Goal: Task Accomplishment & Management: Use online tool/utility

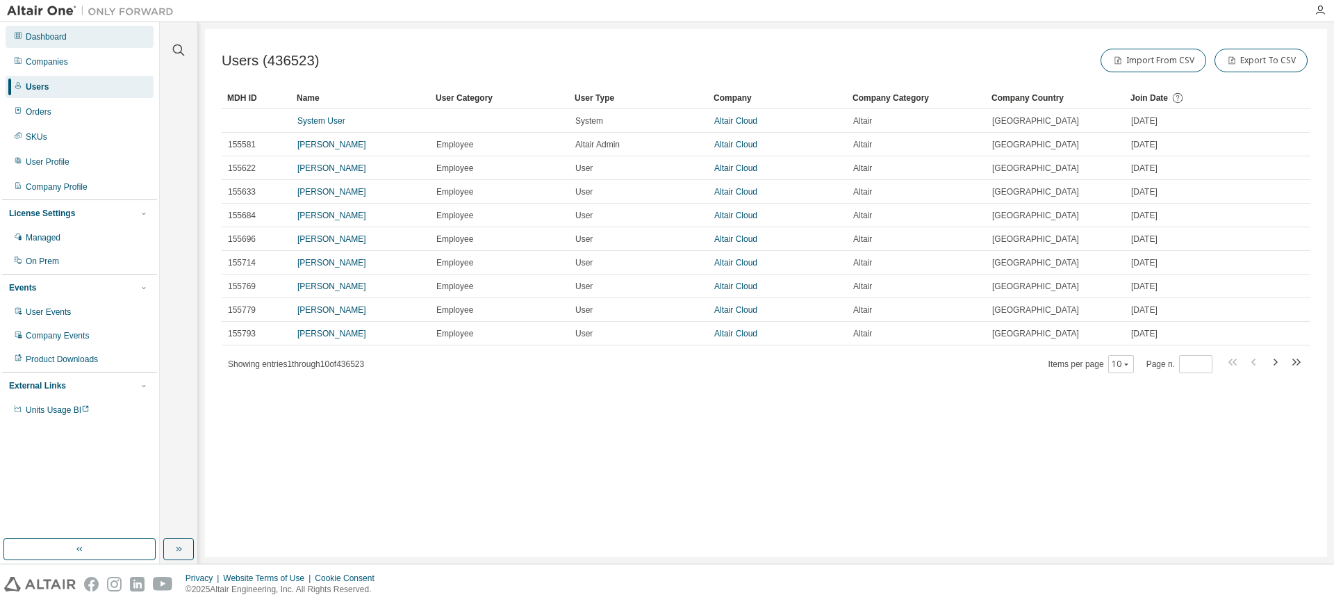
click at [62, 38] on div "Dashboard" at bounding box center [46, 36] width 41 height 11
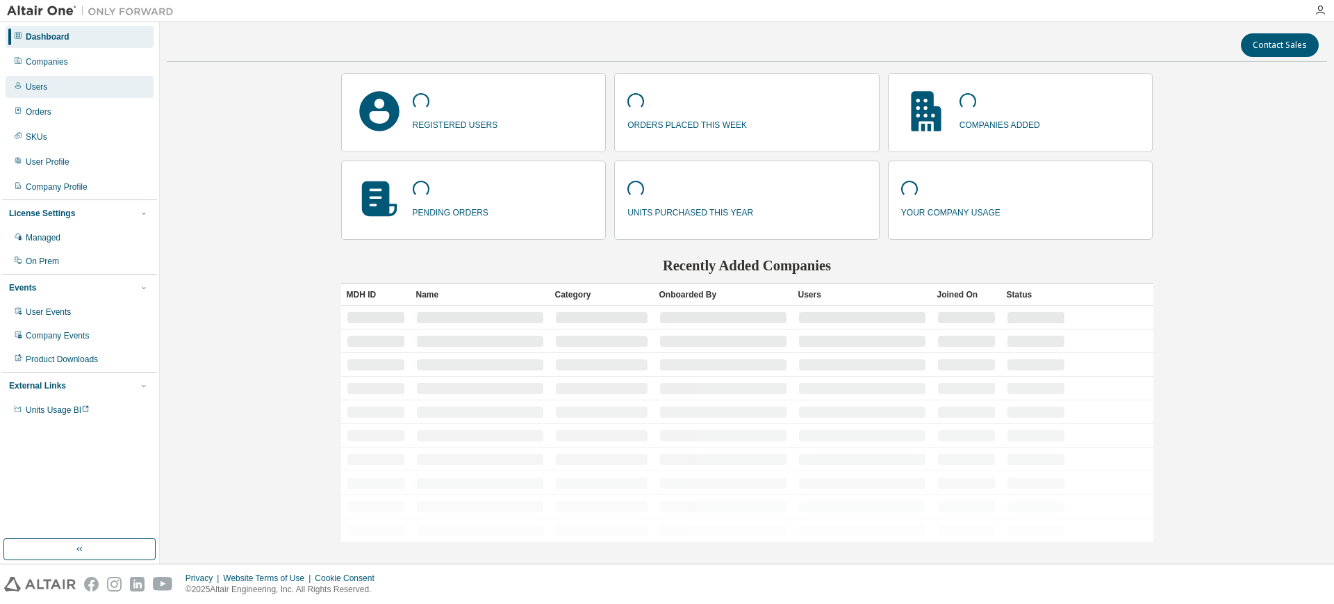
click at [33, 86] on div "Users" at bounding box center [37, 86] width 22 height 11
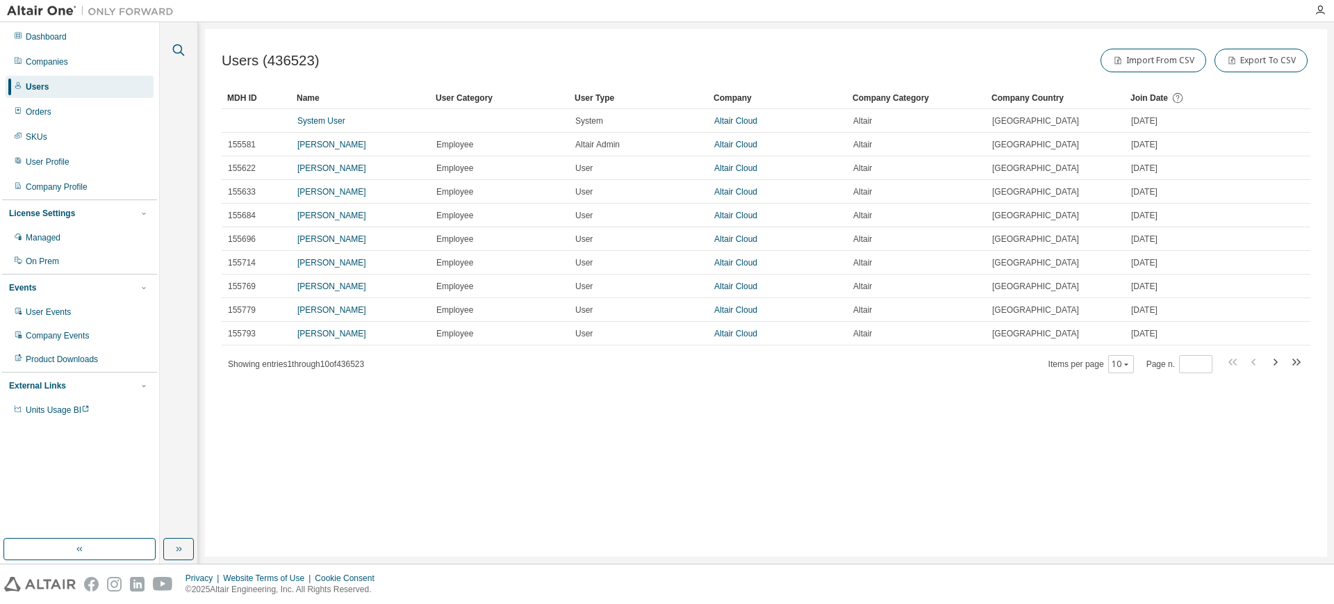
click at [177, 45] on icon "button" at bounding box center [178, 50] width 17 height 17
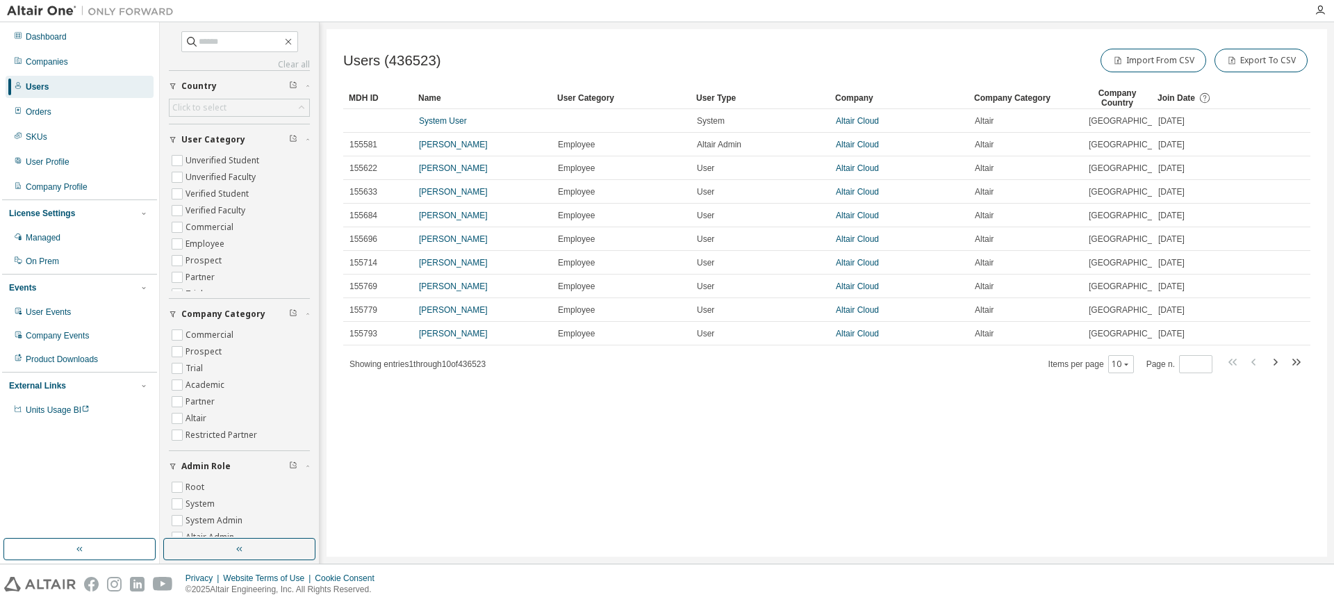
click at [238, 55] on div "Clear all Join Date Today Last 7 days Last 30 days Last 90 days Last 180 days L…" at bounding box center [239, 446] width 141 height 831
click at [240, 44] on input "text" at bounding box center [240, 42] width 83 height 14
type input "*****"
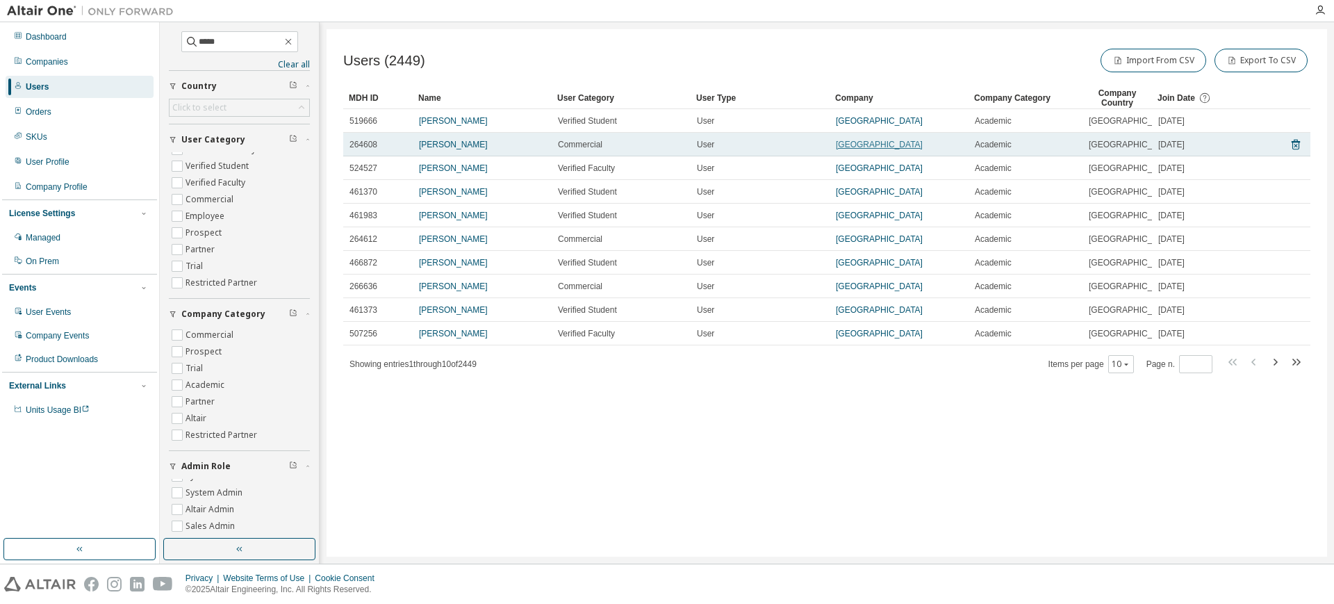
click at [876, 148] on link "MAPUA UNIVERSITY" at bounding box center [879, 145] width 87 height 10
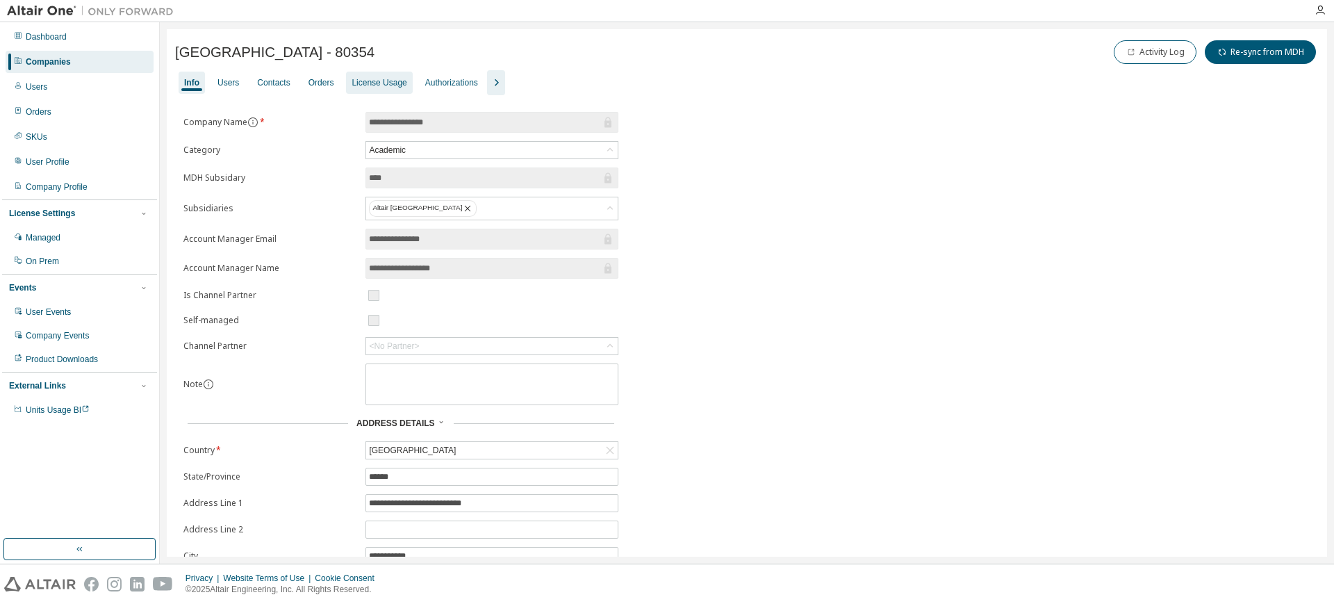
click at [379, 82] on div "License Usage" at bounding box center [379, 82] width 55 height 11
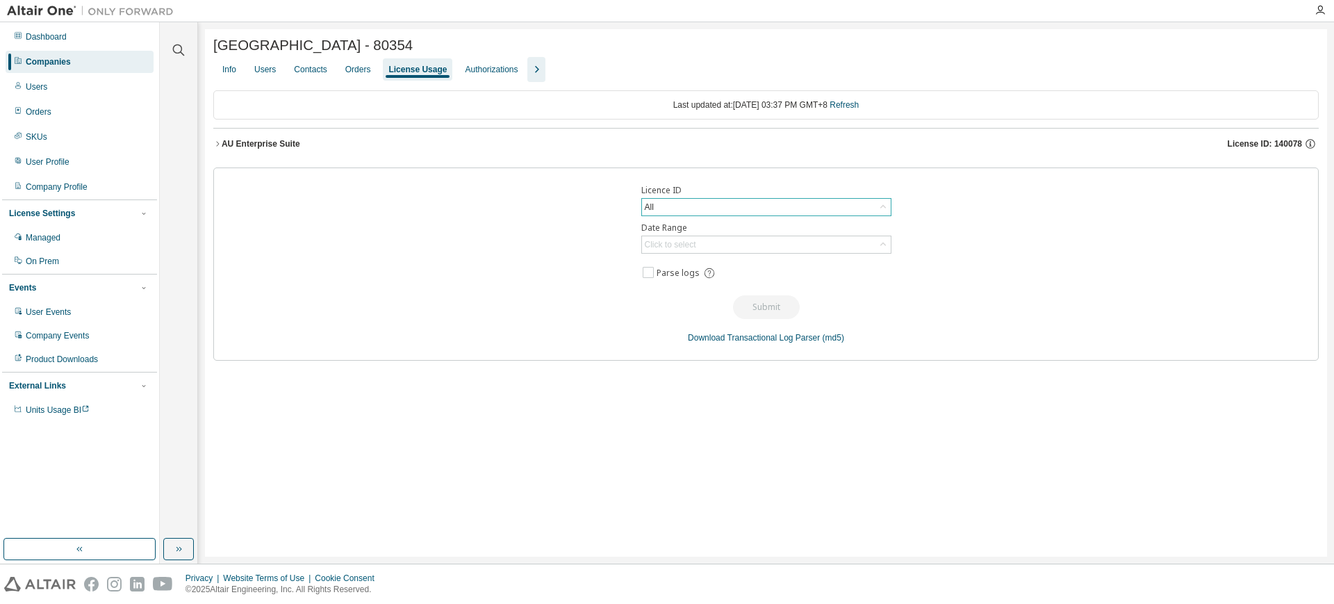
click at [692, 215] on div "All" at bounding box center [766, 207] width 249 height 17
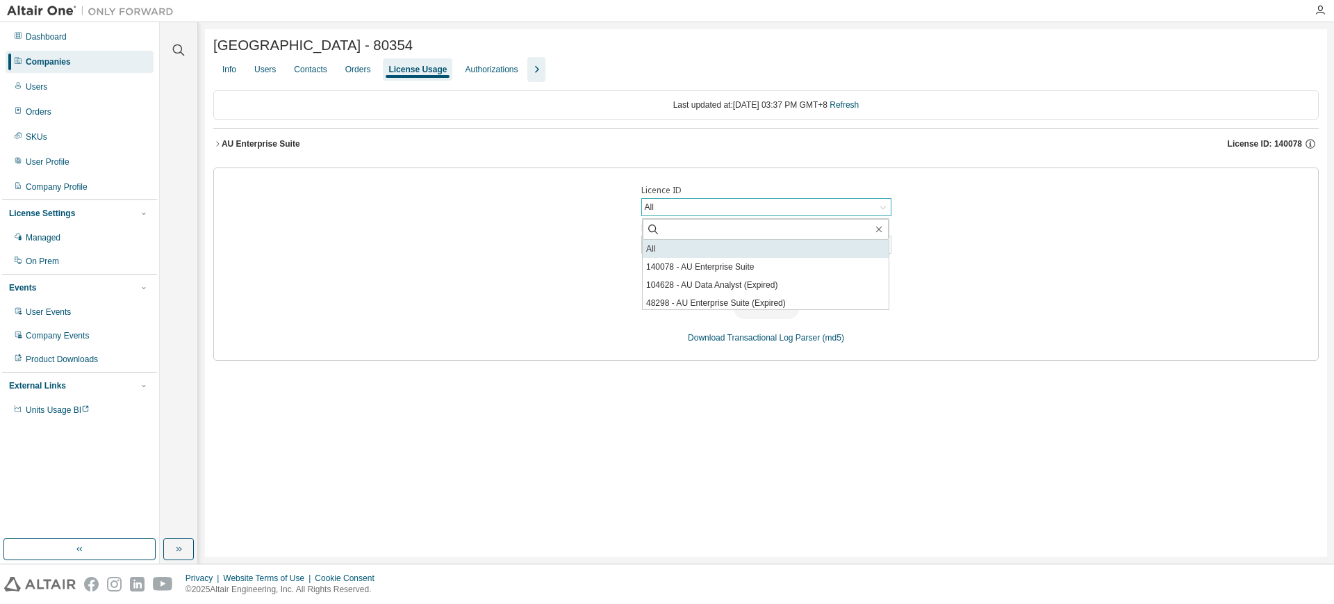
click at [689, 250] on li "All" at bounding box center [766, 249] width 246 height 18
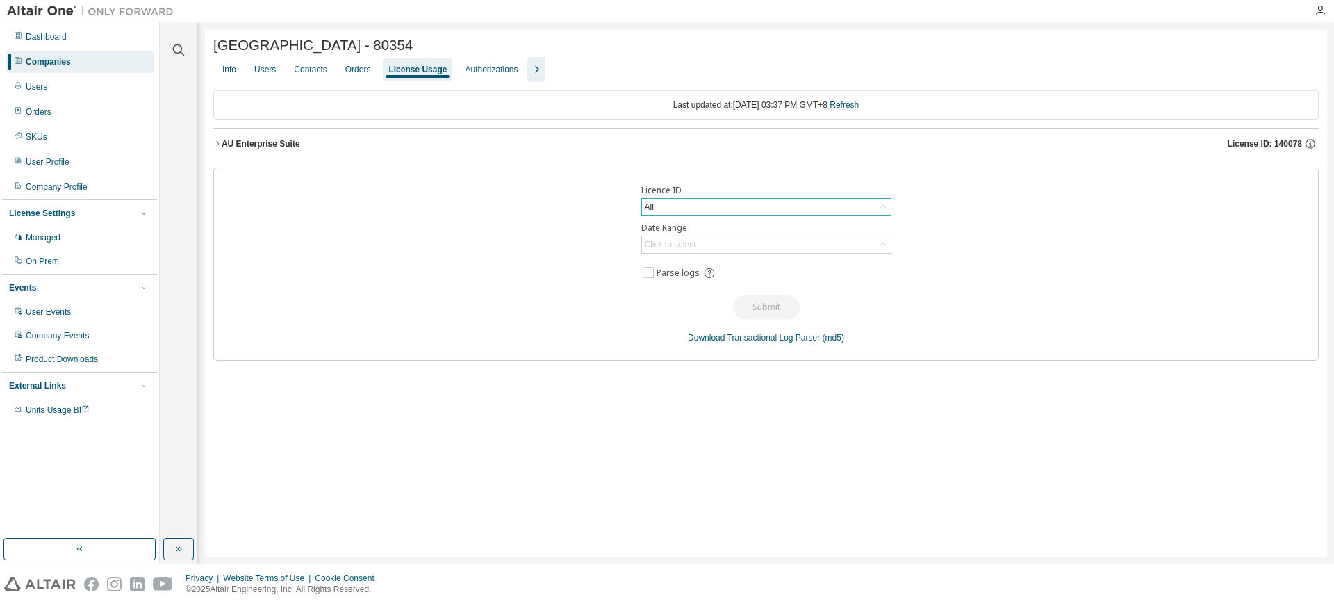
click at [684, 215] on div "All" at bounding box center [766, 207] width 249 height 17
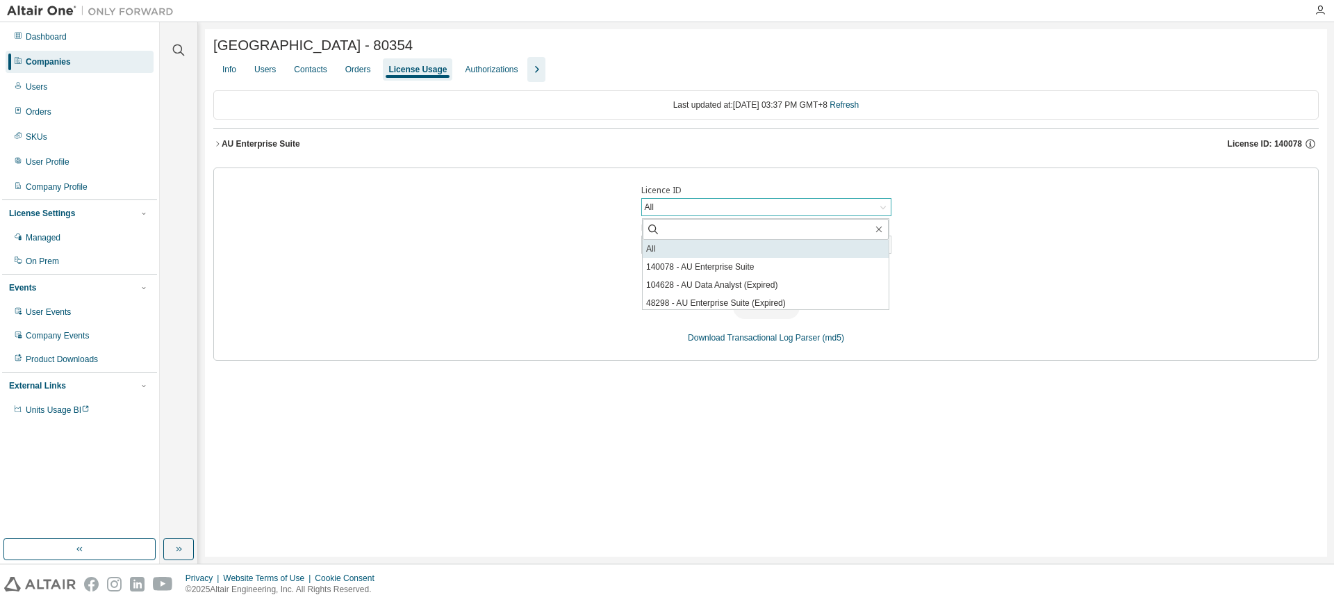
click at [808, 251] on li "All" at bounding box center [766, 249] width 246 height 18
click at [707, 248] on div "Click to select" at bounding box center [766, 244] width 249 height 17
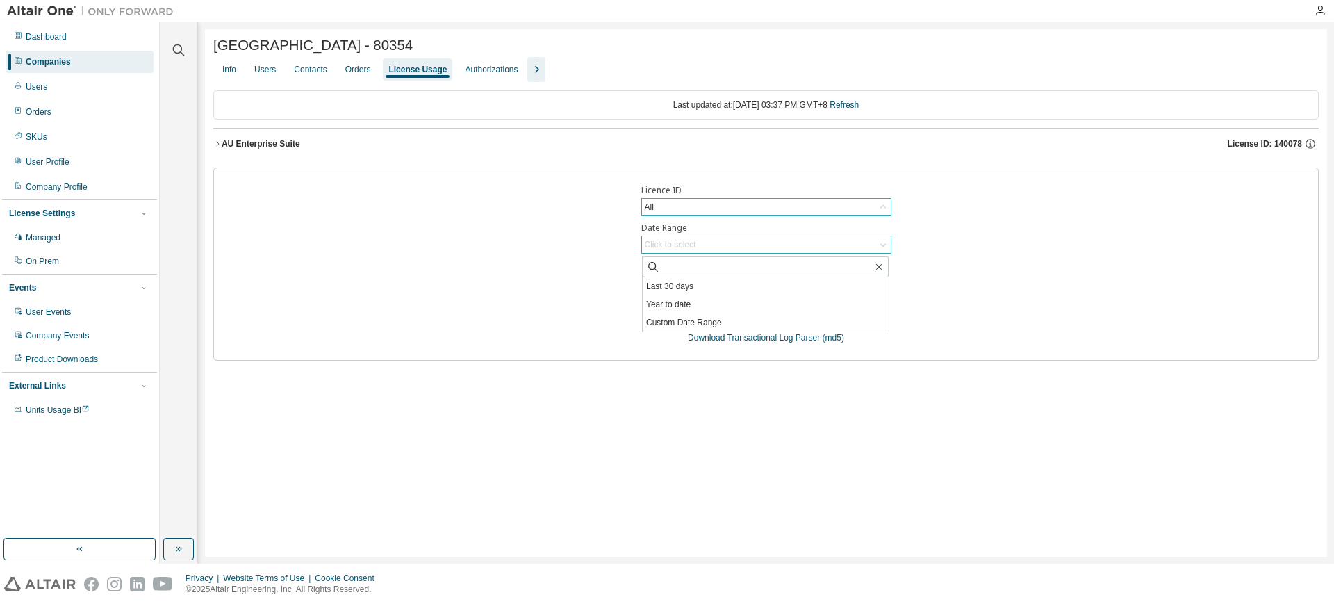
click at [707, 248] on div "Click to select" at bounding box center [766, 244] width 249 height 17
click at [662, 274] on span "Parse logs" at bounding box center [678, 273] width 43 height 11
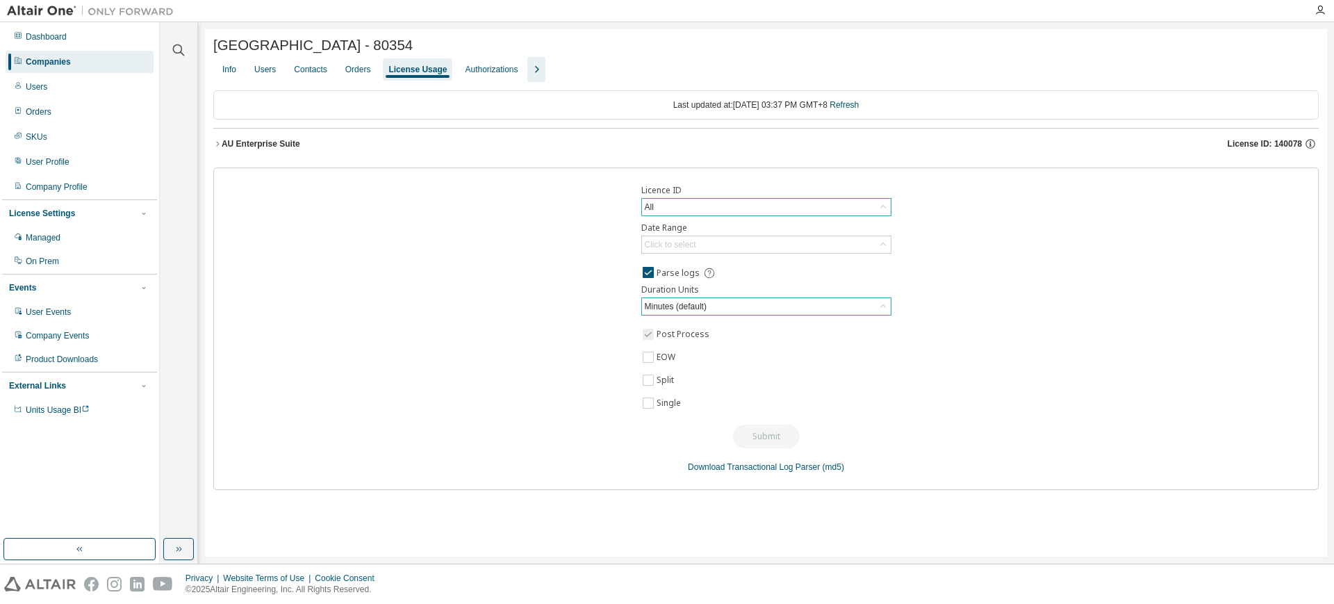
click at [694, 311] on div "Minutes (default)" at bounding box center [676, 306] width 66 height 15
drag, startPoint x: 618, startPoint y: 324, endPoint x: 627, endPoint y: 332, distance: 12.8
click at [618, 325] on div "Licence ID All Date Range Click to select Parse logs Duration Units Minutes (de…" at bounding box center [766, 328] width 1106 height 322
click at [752, 470] on link "Download Transactional Log Parser" at bounding box center [754, 467] width 132 height 10
